Goal: Find specific page/section: Find specific page/section

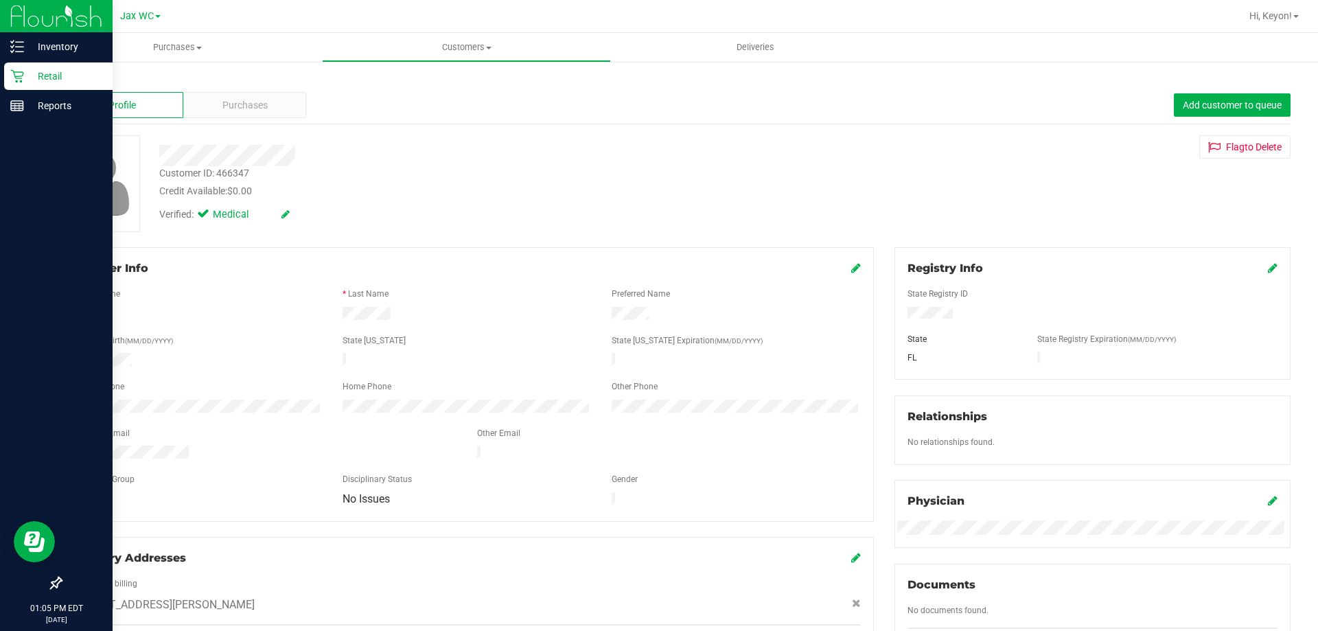
click at [19, 67] on div "Retail" at bounding box center [58, 75] width 108 height 27
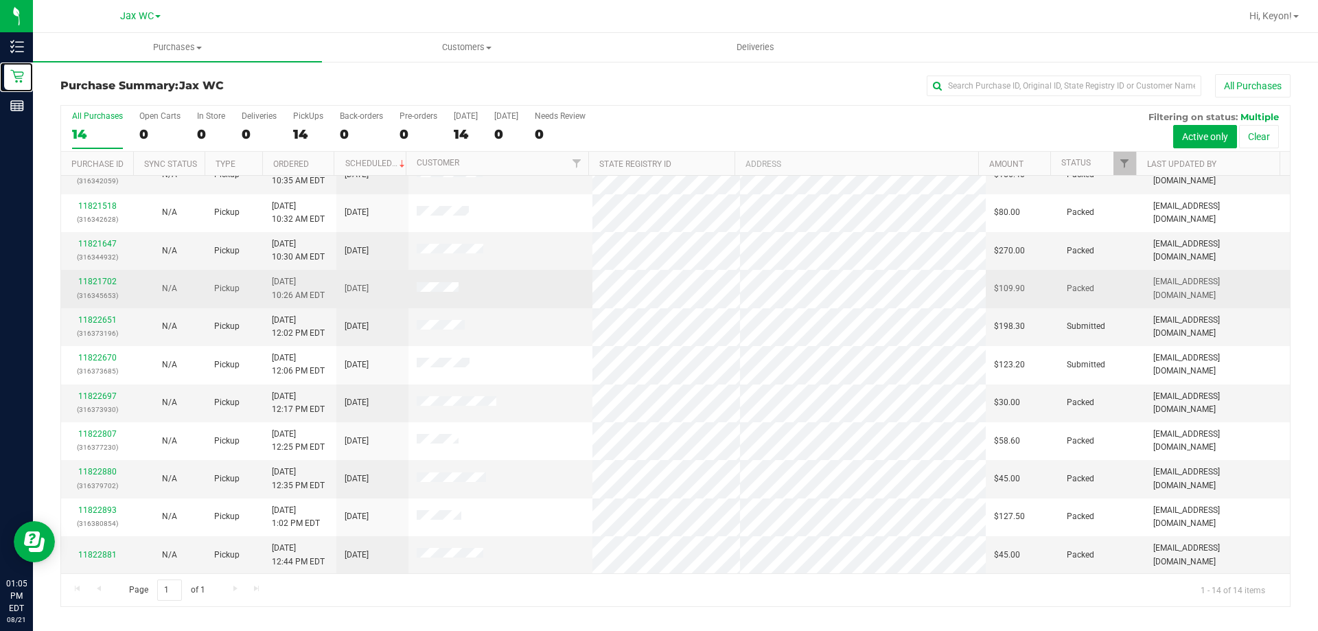
scroll to position [135, 0]
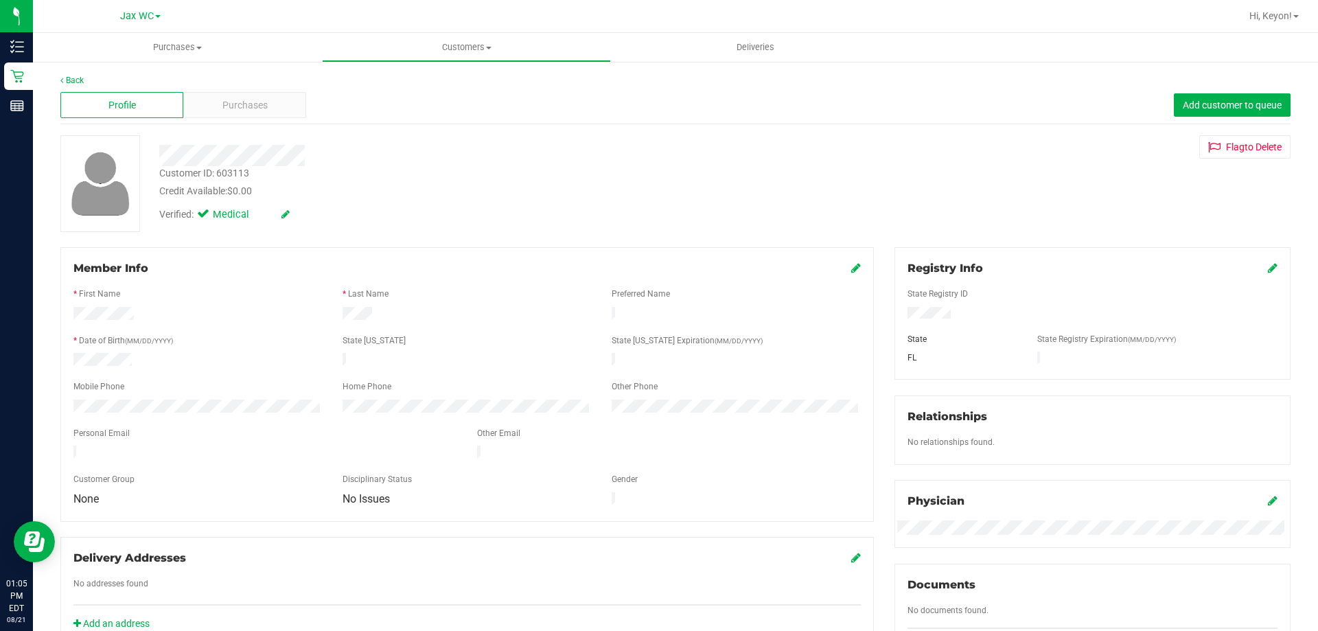
click at [113, 113] on div "Profile" at bounding box center [121, 105] width 123 height 26
click at [69, 84] on link "Back" at bounding box center [71, 80] width 23 height 10
